Goal: Information Seeking & Learning: Learn about a topic

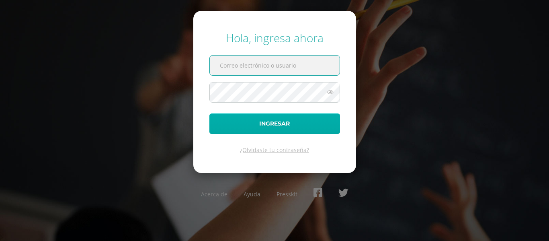
type input "2021099@laestrella.edu.gt"
click at [296, 124] on button "Ingresar" at bounding box center [274, 123] width 131 height 20
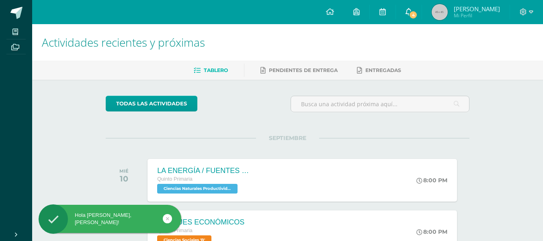
click at [410, 13] on span "4" at bounding box center [412, 14] width 9 height 9
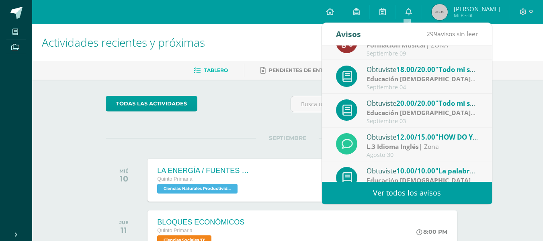
scroll to position [134, 0]
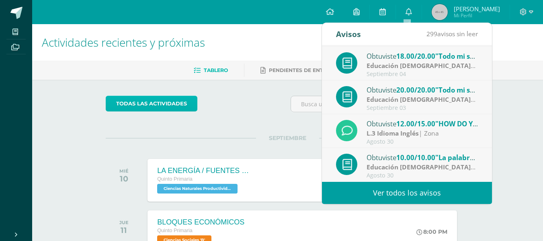
click at [149, 102] on link "todas las Actividades" at bounding box center [152, 104] width 92 height 16
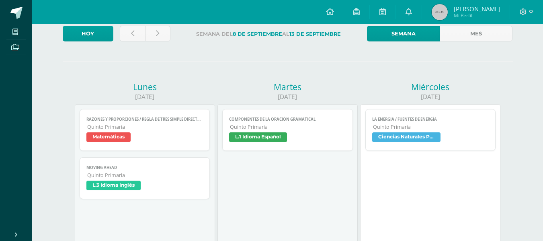
scroll to position [80, 0]
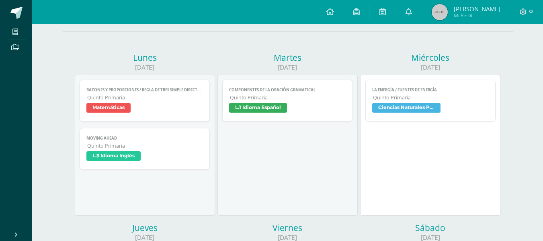
click at [394, 107] on span "Ciencias Naturales Productividad y Desarrollo" at bounding box center [406, 108] width 68 height 10
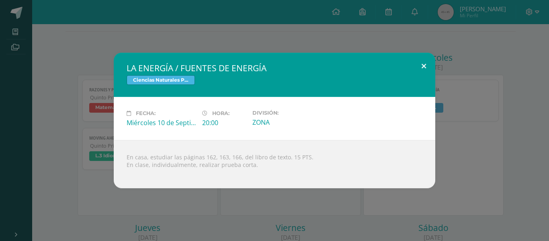
click at [424, 65] on button at bounding box center [423, 66] width 23 height 27
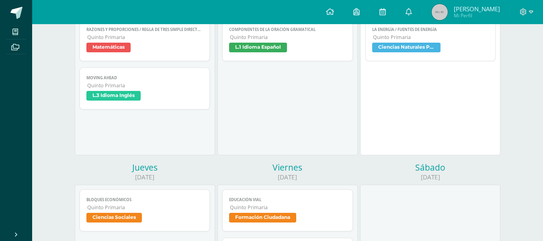
scroll to position [161, 0]
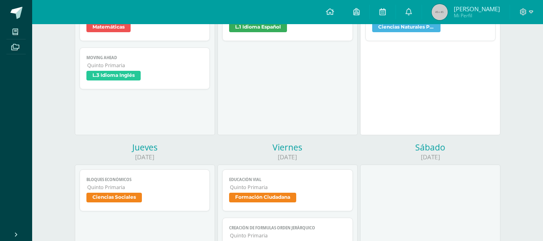
click at [124, 198] on span "Ciencias Sociales" at bounding box center [113, 197] width 55 height 10
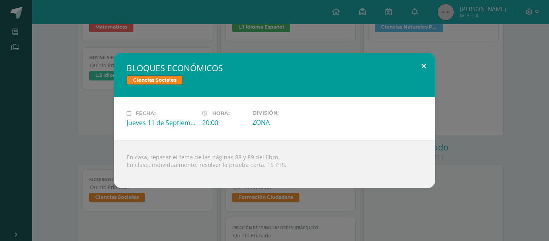
click at [425, 67] on button at bounding box center [423, 66] width 23 height 27
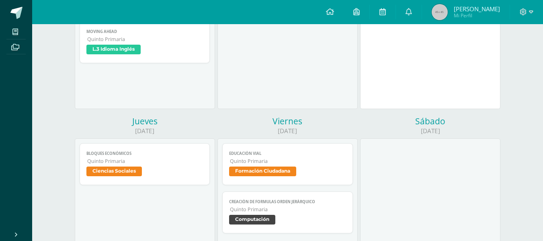
scroll to position [201, 0]
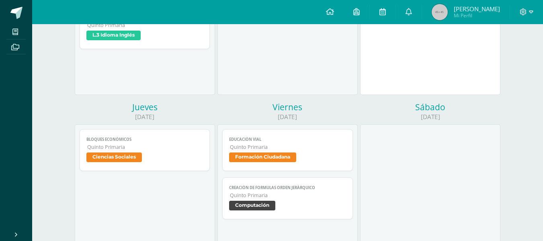
click at [266, 153] on span "Formación Ciudadana" at bounding box center [262, 157] width 67 height 10
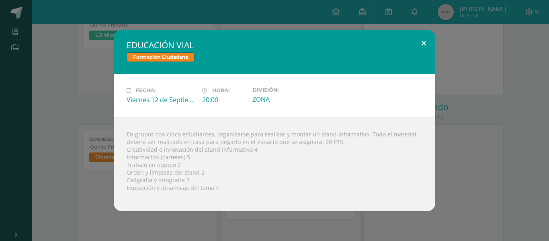
click at [423, 43] on button at bounding box center [423, 43] width 23 height 27
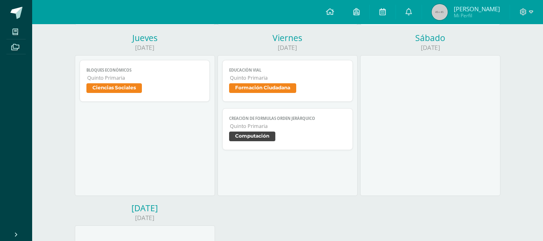
scroll to position [281, 0]
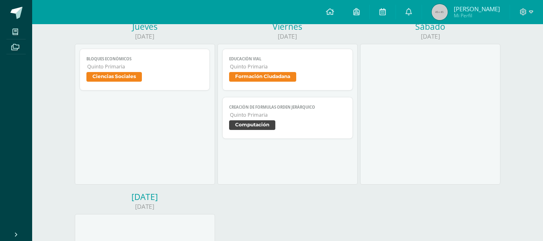
click at [244, 123] on span "Computación" at bounding box center [252, 125] width 46 height 10
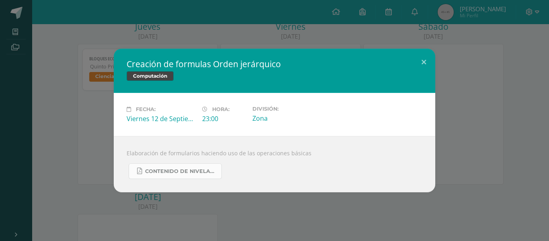
click at [188, 169] on span "Contenido de Nivelación para Quinto Primaria.pdf" at bounding box center [181, 171] width 72 height 6
click at [422, 62] on button at bounding box center [423, 62] width 23 height 27
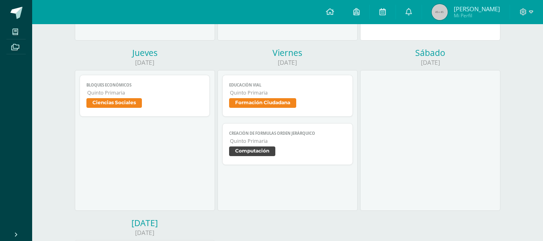
scroll to position [241, 0]
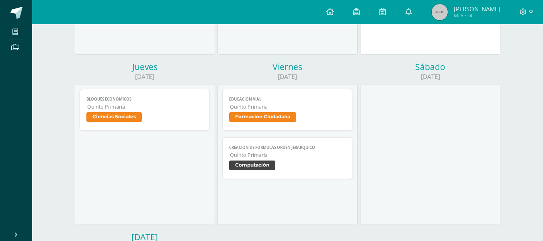
click at [116, 120] on span "Ciencias Sociales" at bounding box center [113, 117] width 55 height 10
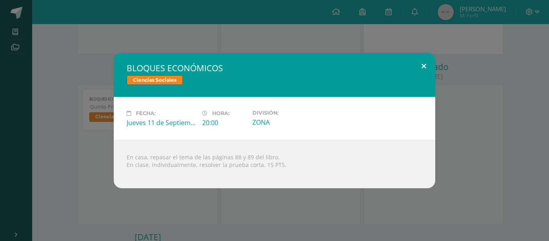
click at [426, 63] on button at bounding box center [423, 66] width 23 height 27
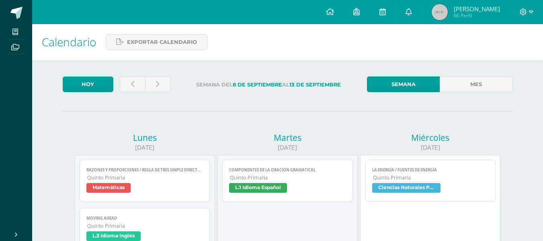
scroll to position [0, 0]
